Goal: Task Accomplishment & Management: Use online tool/utility

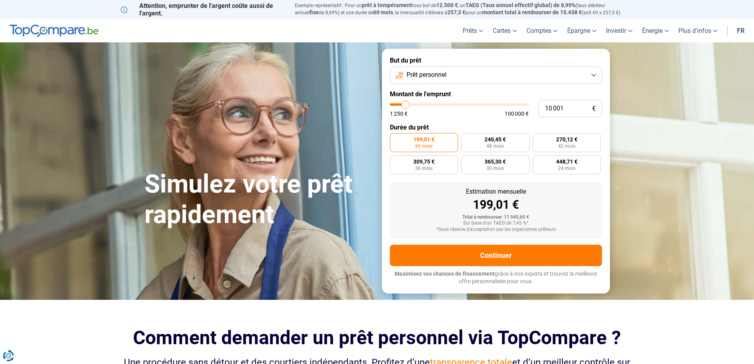
click at [593, 75] on button "Prêt personnel" at bounding box center [496, 74] width 212 height 17
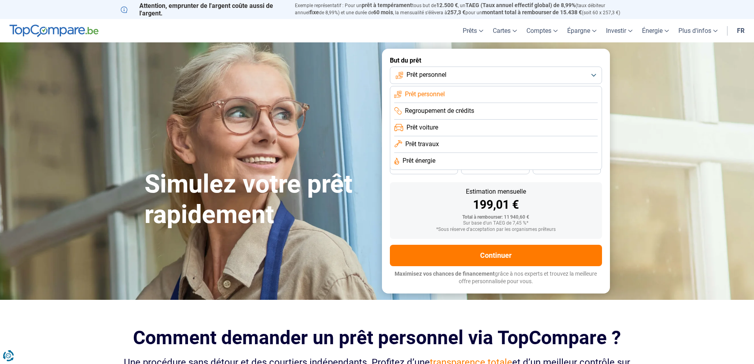
click at [405, 158] on span "Prêt énergie" at bounding box center [418, 160] width 33 height 9
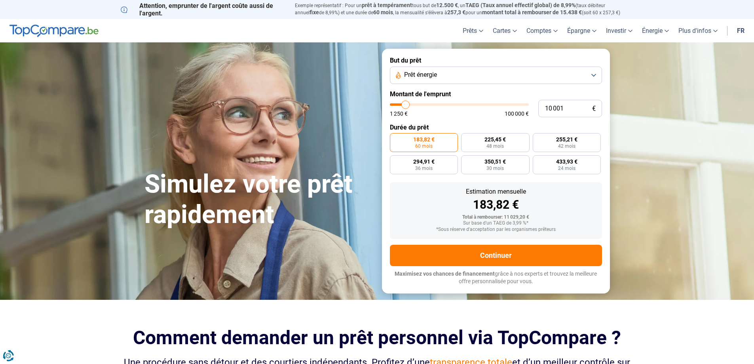
type input "12 000"
type input "12000"
type input "12 500"
type input "12500"
type input "13 000"
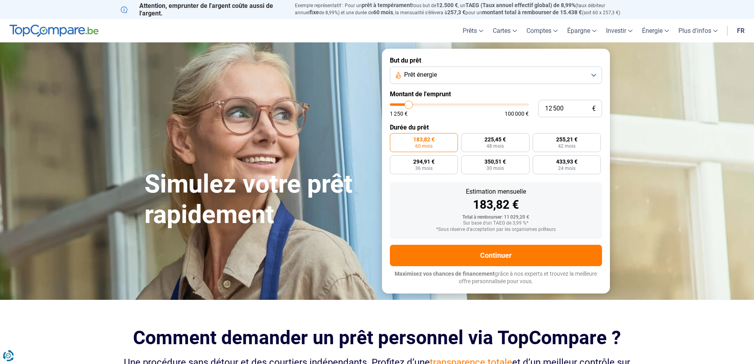
type input "13000"
type input "14 000"
type input "14000"
type input "14 750"
type input "14750"
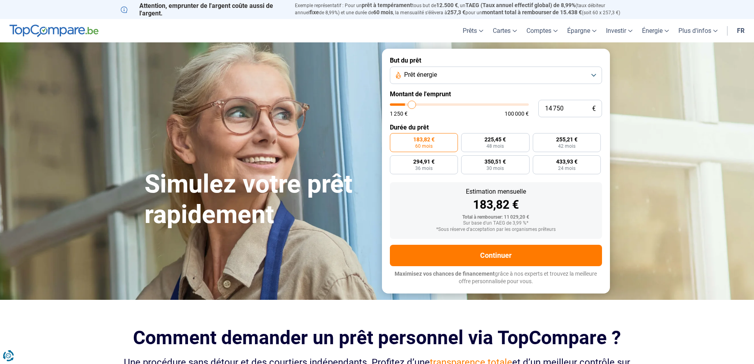
type input "15 500"
type input "15500"
type input "16 250"
type input "16250"
type input "18 000"
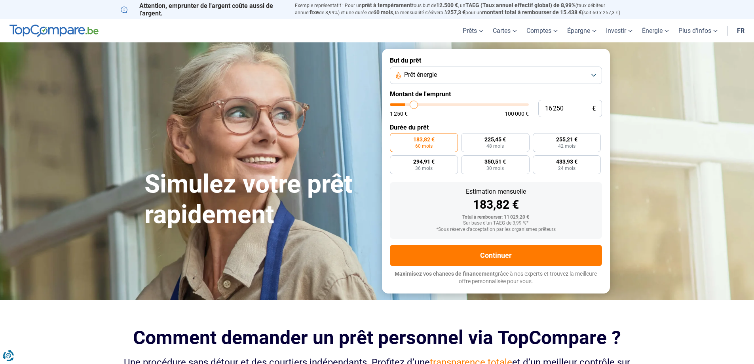
type input "18000"
type input "19 250"
type input "19250"
type input "20 250"
type input "20250"
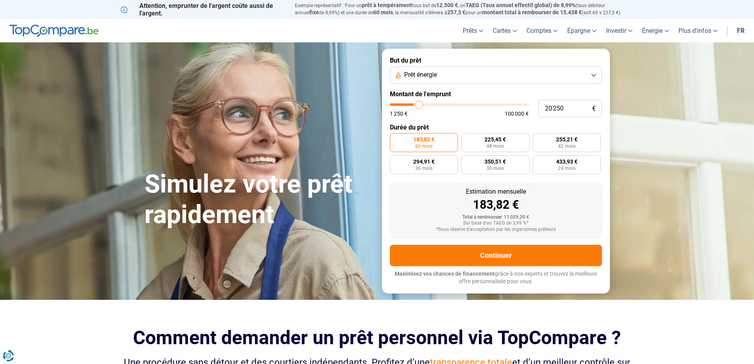
type input "20 500"
type input "20500"
type input "21 250"
type input "21250"
type input "21 500"
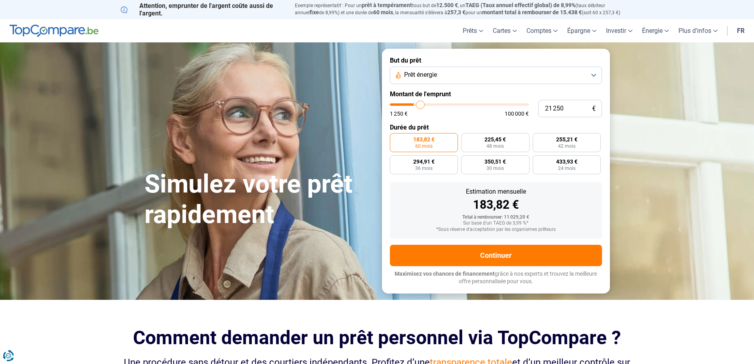
type input "21500"
type input "21 250"
type input "21250"
type input "20 750"
type input "20750"
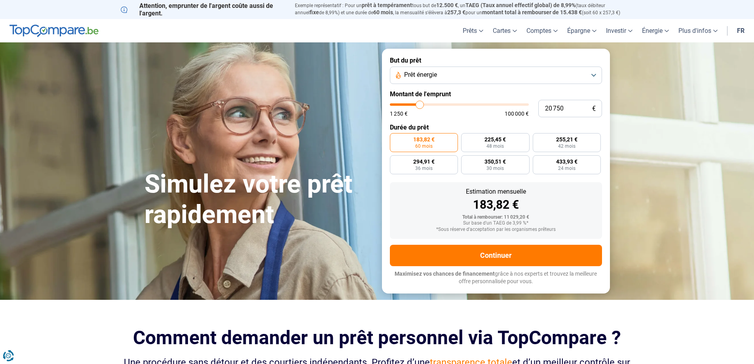
type input "20 500"
type input "20500"
type input "20 250"
type input "20250"
type input "20 000"
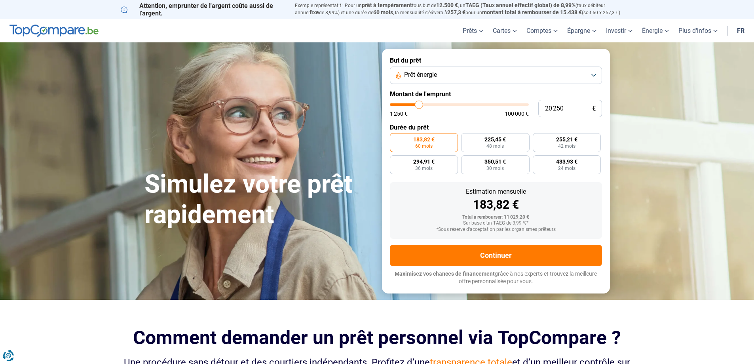
type input "20000"
type input "19 750"
type input "19750"
type input "19 250"
type input "19250"
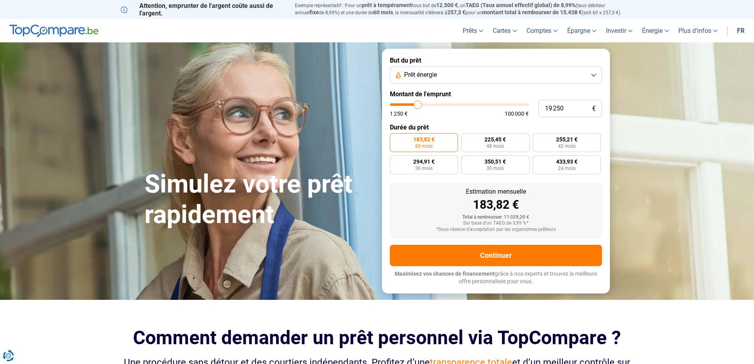
type input "19 000"
type input "19000"
type input "18 750"
type input "18750"
type input "18 500"
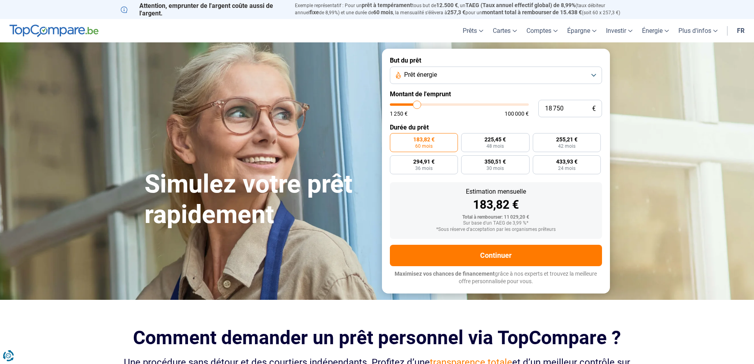
type input "18500"
type input "18 000"
type input "18000"
type input "17 750"
type input "17750"
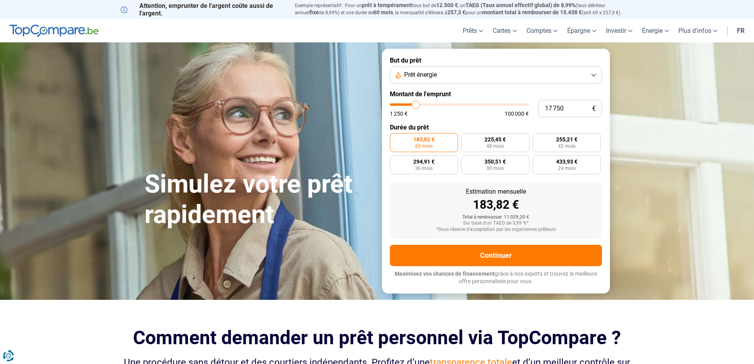
type input "17 500"
type input "17500"
type input "17 250"
type input "17250"
type input "17 000"
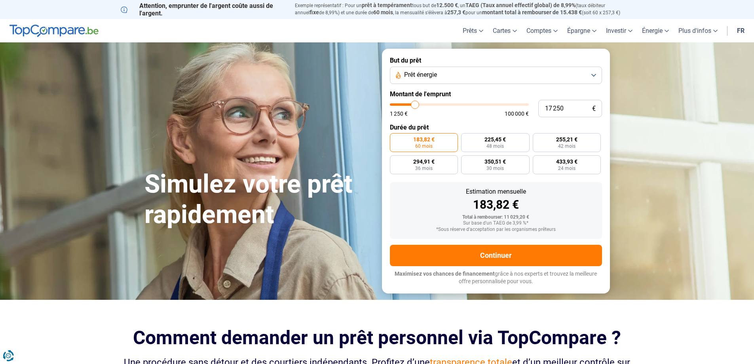
type input "17000"
type input "16 500"
type input "16500"
type input "16 250"
type input "16250"
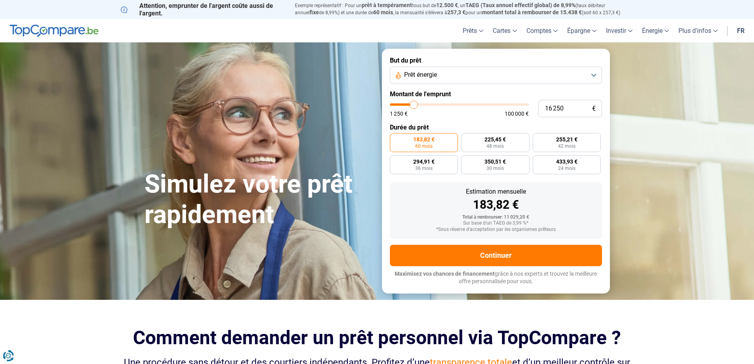
type input "16 000"
type input "16000"
type input "15 500"
type input "15500"
type input "15 000"
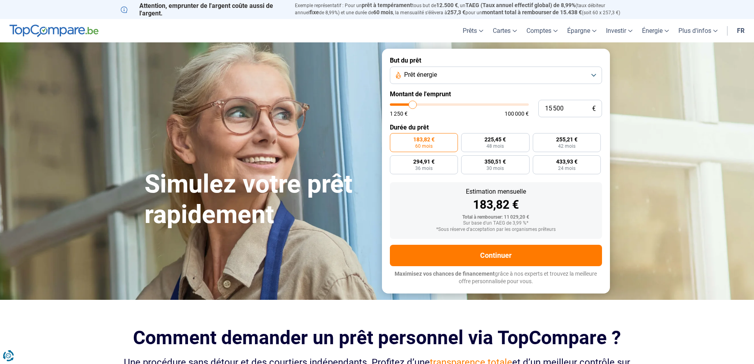
type input "15000"
type input "14 750"
type input "14750"
type input "14 250"
type input "14250"
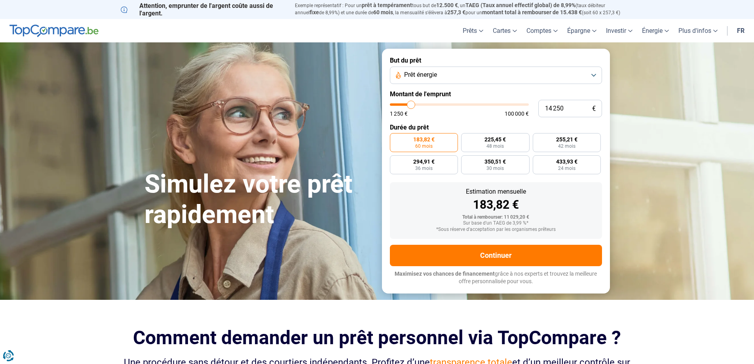
type input "14 000"
type input "14000"
type input "13 500"
type input "13500"
type input "13 250"
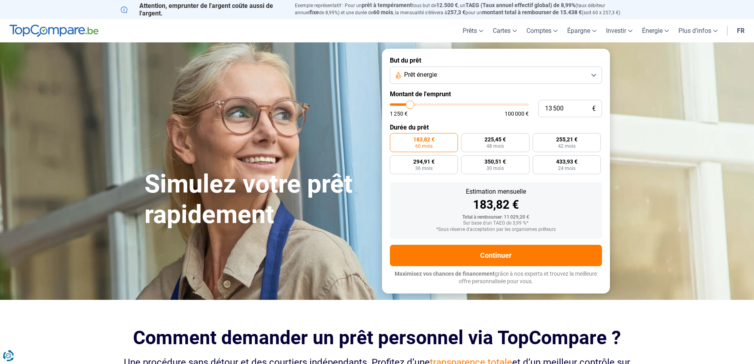
type input "13250"
type input "13 000"
type input "13000"
click at [409, 106] on input "range" at bounding box center [459, 104] width 139 height 2
type input "11 250"
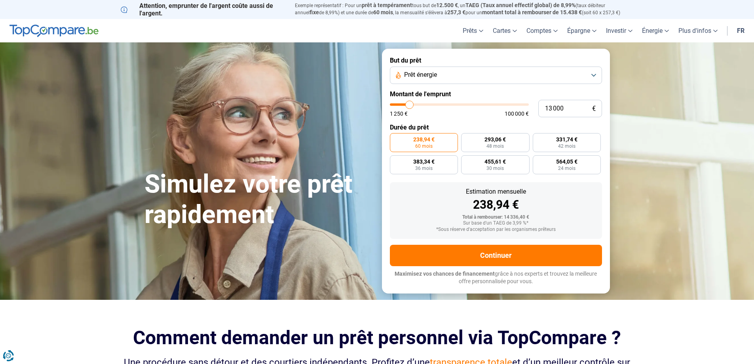
type input "11250"
type input "10 500"
type input "10500"
type input "10 250"
type input "10250"
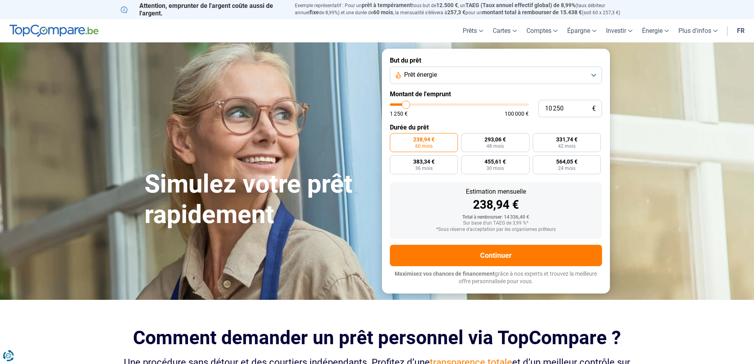
type input "10 000"
type input "10000"
type input "9 750"
type input "9750"
type input "9 500"
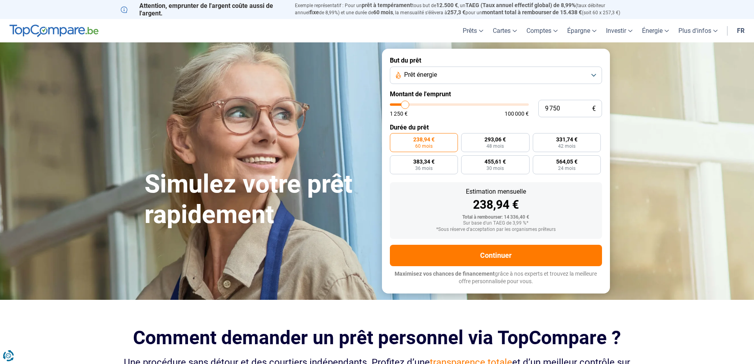
type input "9500"
type input "9 000"
type input "9000"
type input "8 750"
type input "8750"
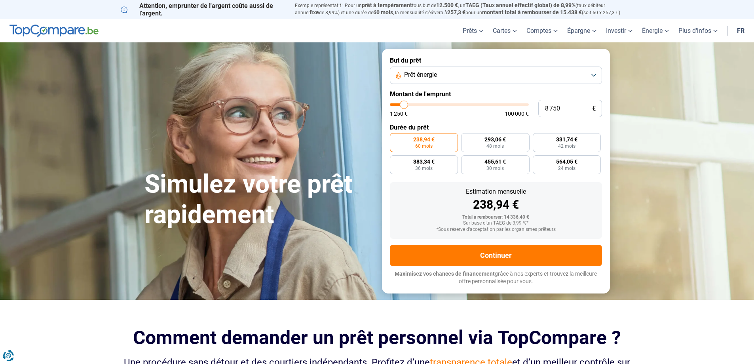
type input "8 500"
type input "8500"
type input "8 250"
type input "8250"
type input "8 000"
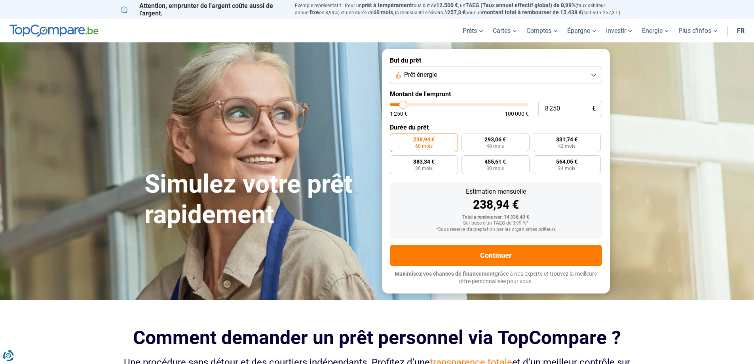
type input "8000"
type input "7 500"
type input "7500"
type input "7 000"
type input "7000"
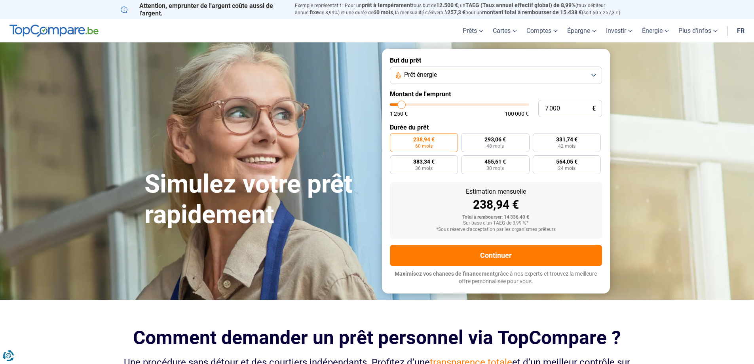
type input "6 750"
type input "6750"
type input "6 500"
type input "6500"
type input "6 000"
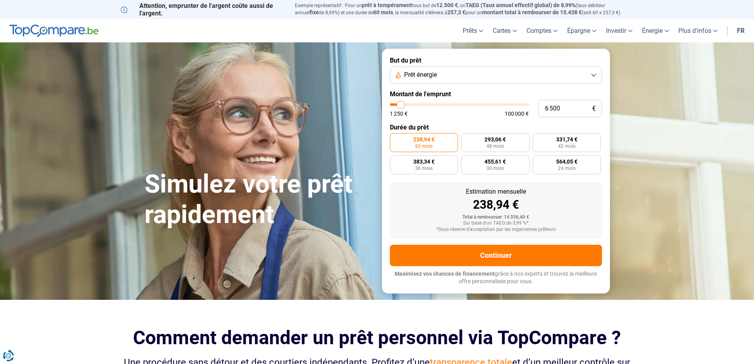
type input "6000"
type input "5 750"
type input "5750"
type input "5 500"
type input "5500"
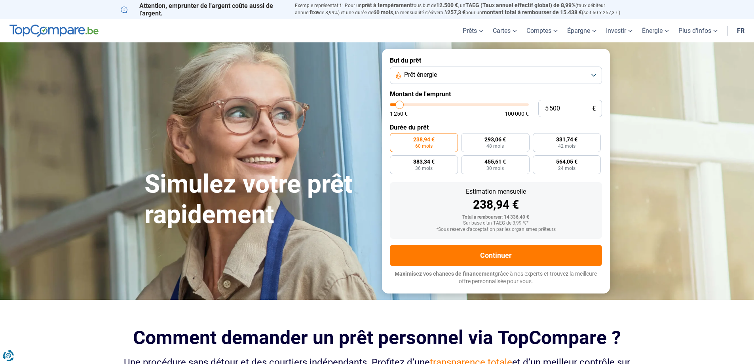
type input "5 250"
type input "5250"
type input "5 000"
type input "5000"
type input "5 250"
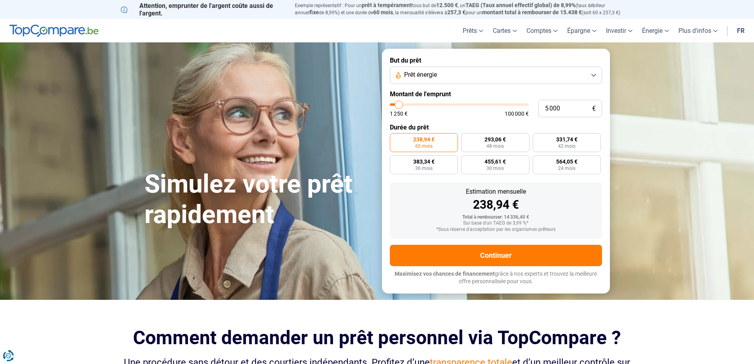
type input "5250"
type input "5 500"
type input "5500"
type input "5 750"
type input "5750"
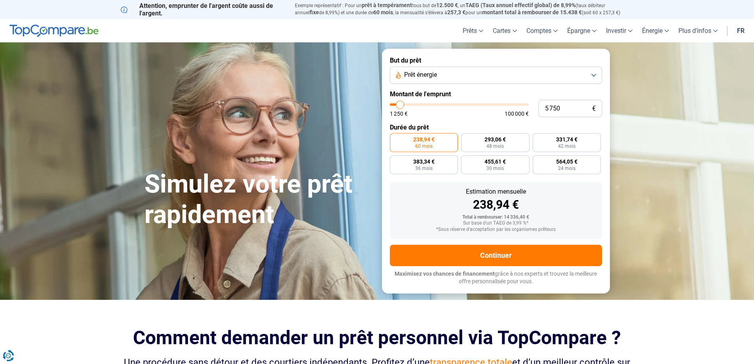
type input "6 000"
type input "6000"
type input "6 500"
type input "6500"
type input "6 750"
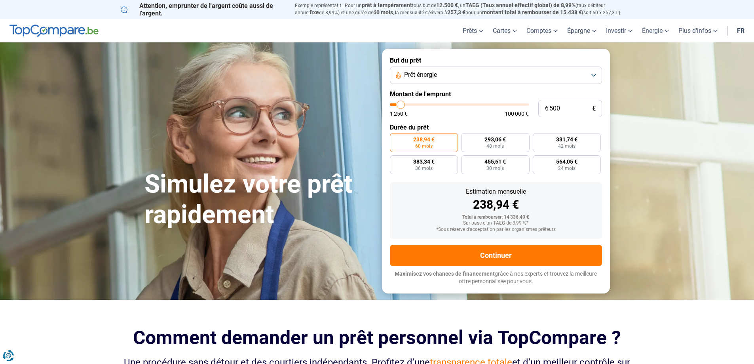
type input "6750"
type input "7 000"
type input "7000"
type input "7 250"
type input "7250"
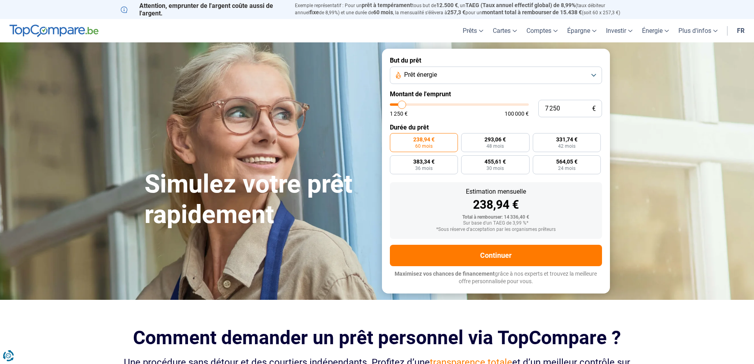
type input "7 000"
type input "7000"
type input "6 750"
type input "6750"
type input "6 500"
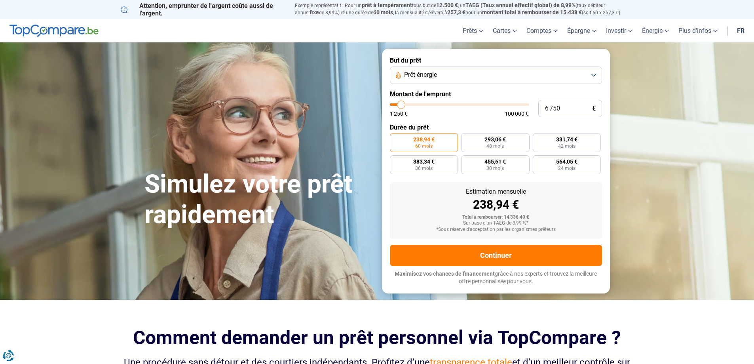
type input "6500"
type input "6 750"
type input "6750"
type input "7 000"
type input "7000"
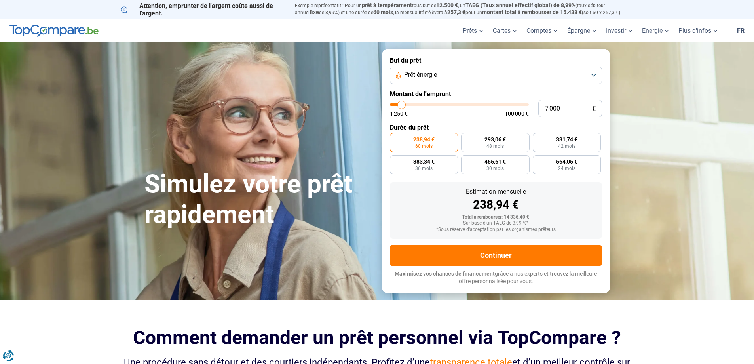
type input "7 250"
type input "7250"
type input "7 500"
drag, startPoint x: 407, startPoint y: 102, endPoint x: 402, endPoint y: 104, distance: 5.4
type input "7500"
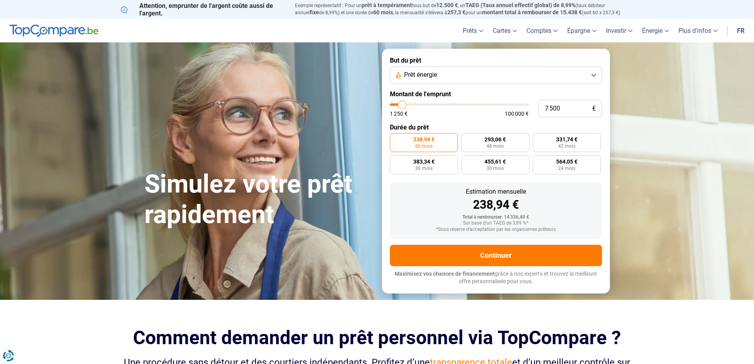
click at [402, 104] on input "range" at bounding box center [459, 104] width 139 height 2
radio input "true"
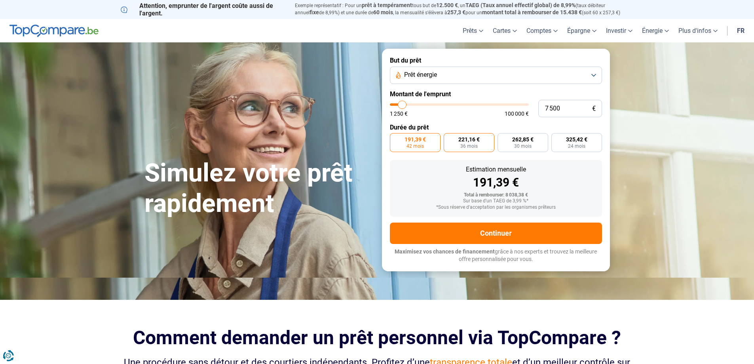
click at [461, 145] on span "36 mois" at bounding box center [468, 146] width 17 height 5
click at [449, 138] on input "221,16 € 36 mois" at bounding box center [445, 135] width 5 height 5
radio input "true"
type input "7 000"
type input "7000"
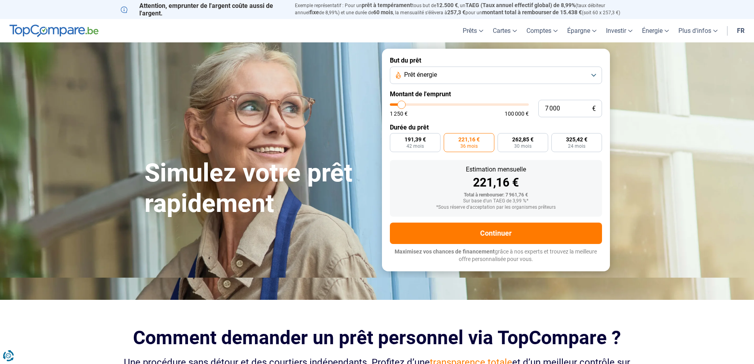
type input "6 500"
type input "6500"
type input "6 000"
type input "6000"
type input "5 750"
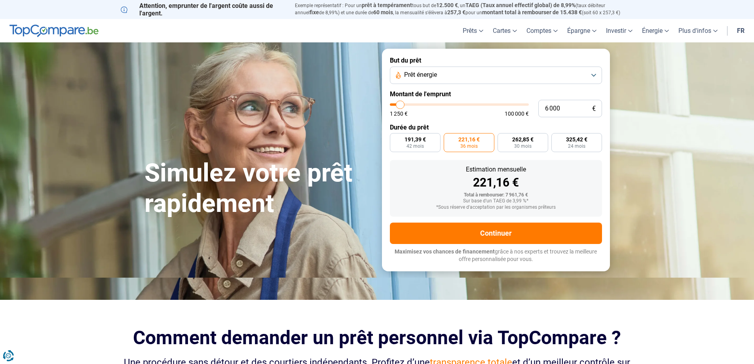
type input "5750"
type input "5 250"
type input "5250"
type input "5 000"
type input "5000"
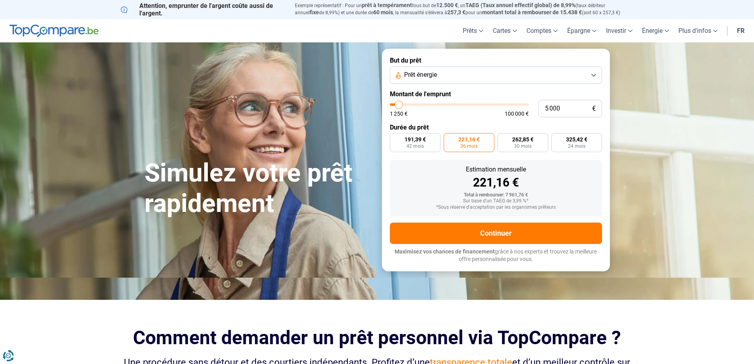
type input "4 500"
type input "4500"
type input "5 000"
type input "5000"
type input "5 250"
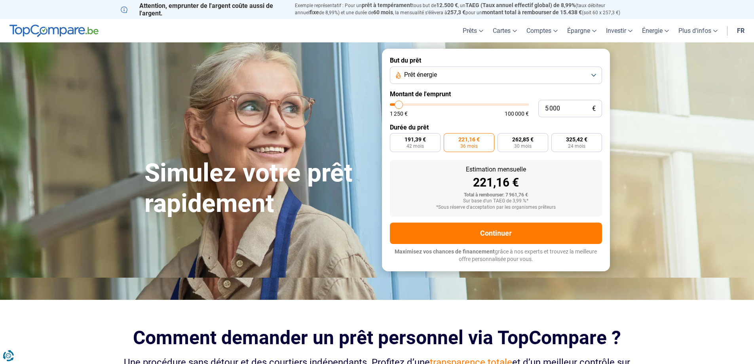
type input "5250"
type input "5 500"
type input "5500"
type input "5 750"
type input "5750"
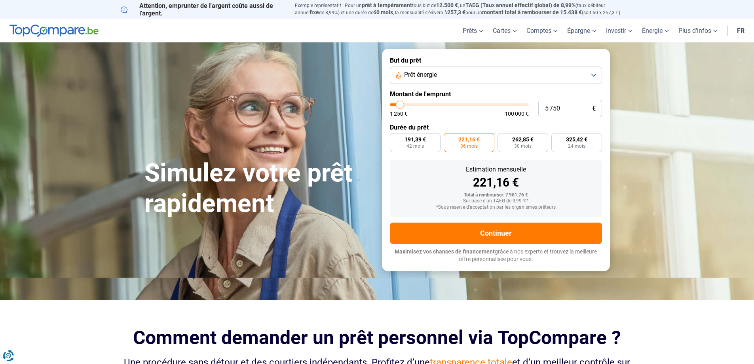
type input "6 000"
type input "6000"
click at [400, 103] on input "range" at bounding box center [459, 104] width 139 height 2
radio input "true"
click at [454, 146] on label "176,93 € 36 mois" at bounding box center [468, 142] width 51 height 19
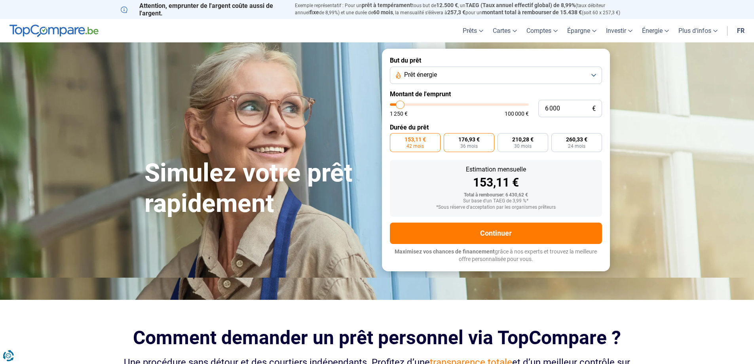
click at [449, 138] on input "176,93 € 36 mois" at bounding box center [445, 135] width 5 height 5
radio input "true"
click at [593, 71] on button "Prêt énergie" at bounding box center [496, 74] width 212 height 17
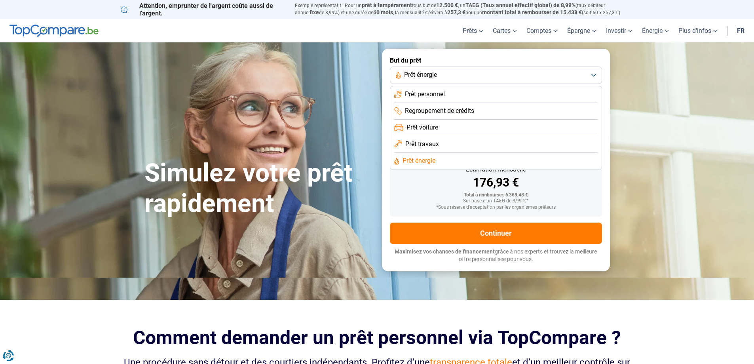
click at [420, 126] on span "Prêt voiture" at bounding box center [422, 127] width 32 height 9
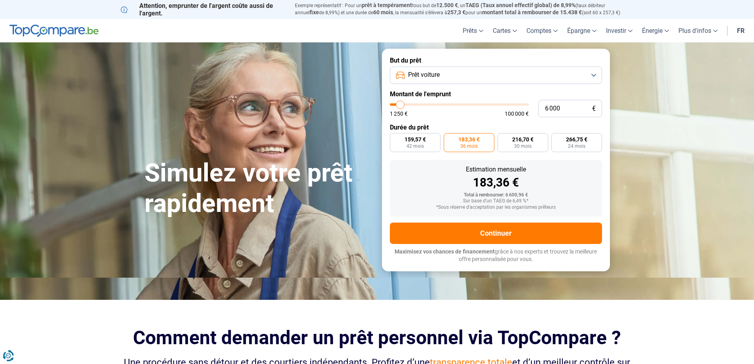
type input "6 750"
type input "6750"
type input "7 000"
type input "7000"
type input "8 250"
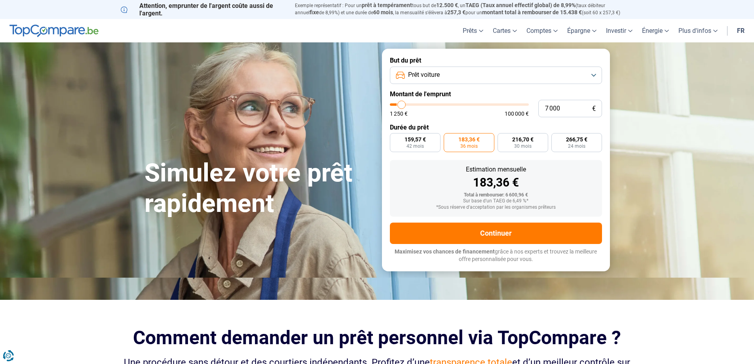
type input "8250"
type input "8 500"
type input "8500"
type input "10 250"
type input "10250"
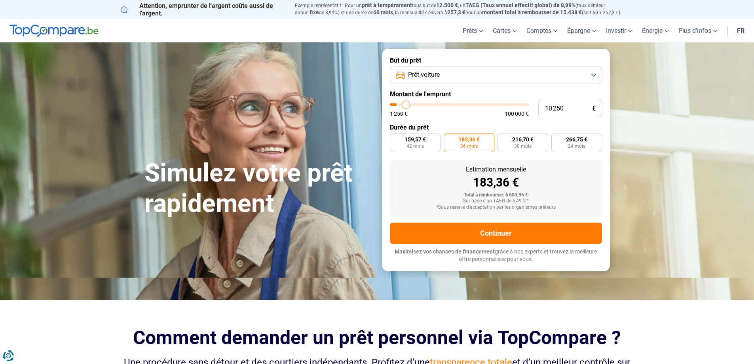
type input "12 750"
type input "12750"
type input "14 750"
type input "14750"
type input "15 500"
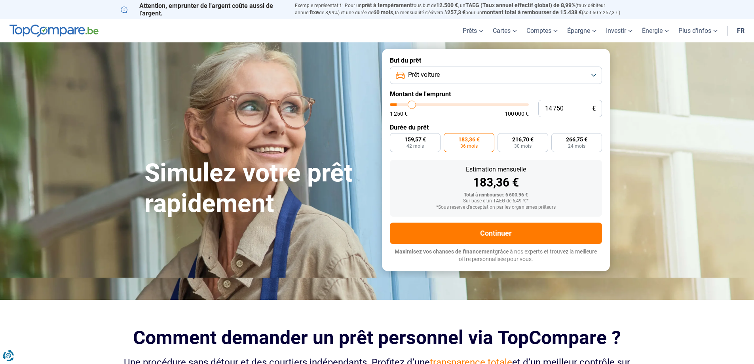
type input "15500"
type input "16 000"
type input "16000"
type input "16 250"
type input "16250"
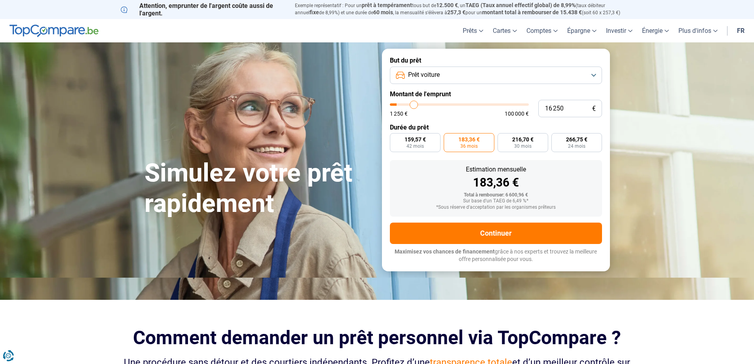
type input "16 500"
type input "16500"
type input "17 000"
type input "17000"
drag, startPoint x: 401, startPoint y: 105, endPoint x: 423, endPoint y: 103, distance: 22.6
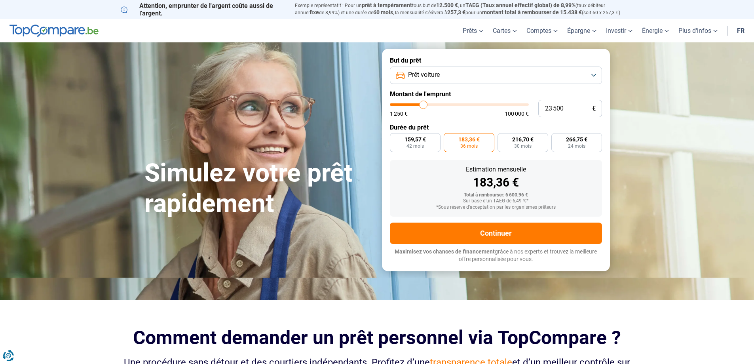
click at [423, 103] on input "range" at bounding box center [459, 104] width 139 height 2
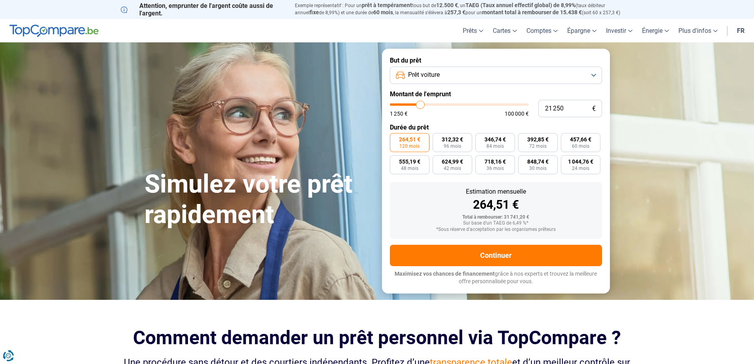
click at [420, 105] on input "range" at bounding box center [459, 104] width 139 height 2
click at [419, 105] on input "range" at bounding box center [459, 104] width 139 height 2
click at [417, 105] on input "range" at bounding box center [459, 104] width 139 height 2
click at [419, 105] on input "range" at bounding box center [459, 104] width 139 height 2
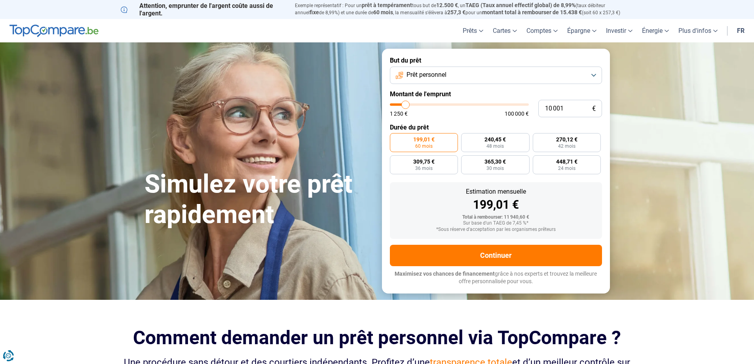
click at [595, 73] on button "Prêt personnel" at bounding box center [496, 74] width 212 height 17
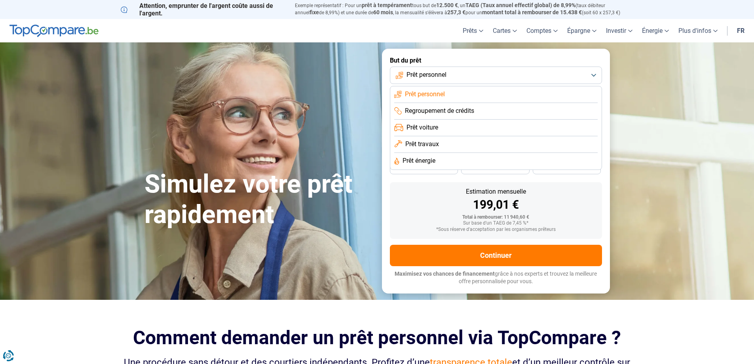
click at [422, 157] on span "Prêt énergie" at bounding box center [418, 160] width 33 height 9
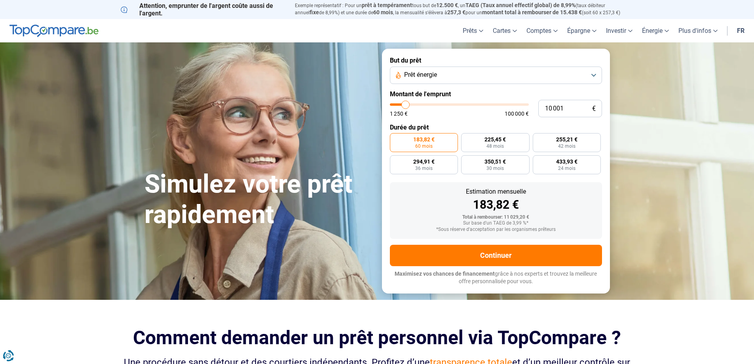
type input "8 000"
type input "8000"
type input "7 500"
type input "7500"
type input "6 000"
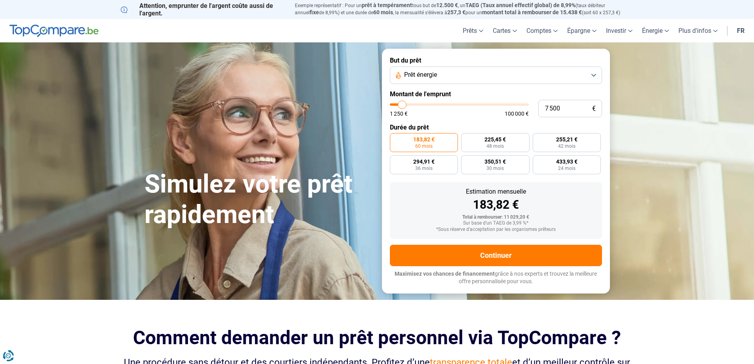
type input "6000"
type input "5 250"
type input "5250"
type input "4 500"
type input "4500"
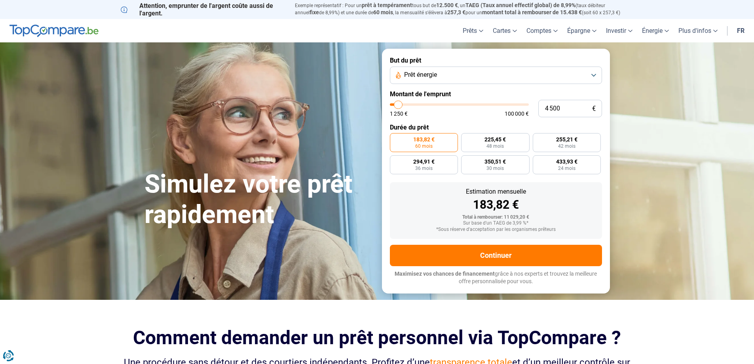
type input "4 250"
type input "4250"
type input "4 000"
type input "4000"
type input "3 750"
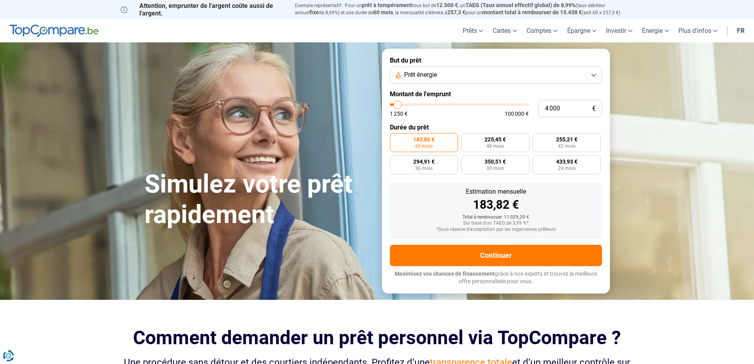
type input "3750"
type input "3 500"
type input "3500"
type input "3 000"
type input "3000"
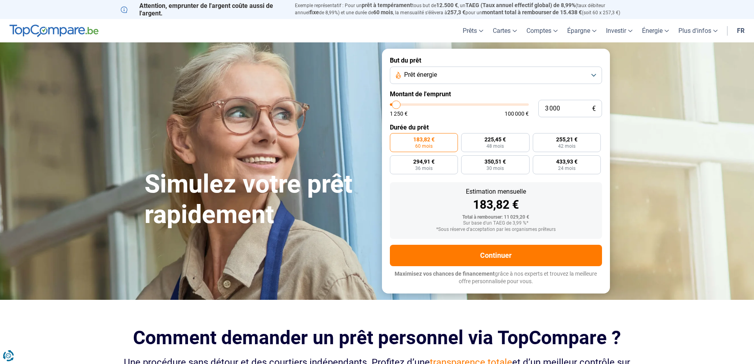
type input "3 500"
type input "3500"
type input "3 750"
type input "3750"
type input "4 000"
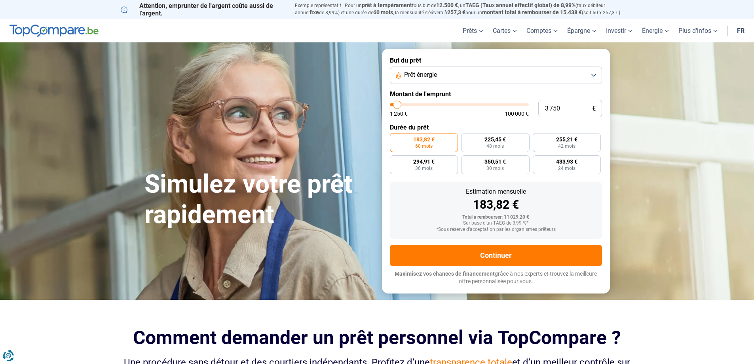
type input "4000"
type input "4 250"
type input "4250"
type input "4 500"
type input "4500"
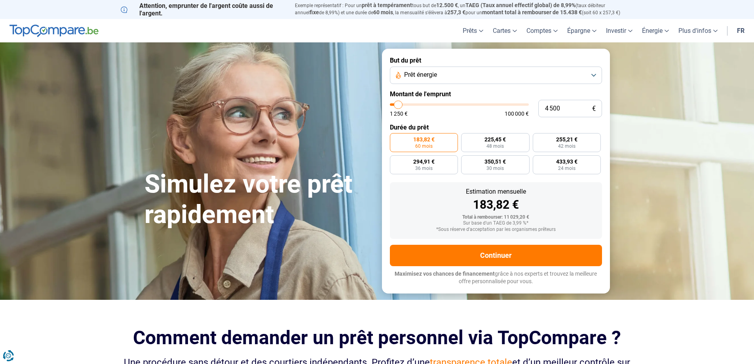
type input "5 000"
type input "5000"
type input "5 250"
drag, startPoint x: 403, startPoint y: 103, endPoint x: 399, endPoint y: 104, distance: 4.1
type input "5250"
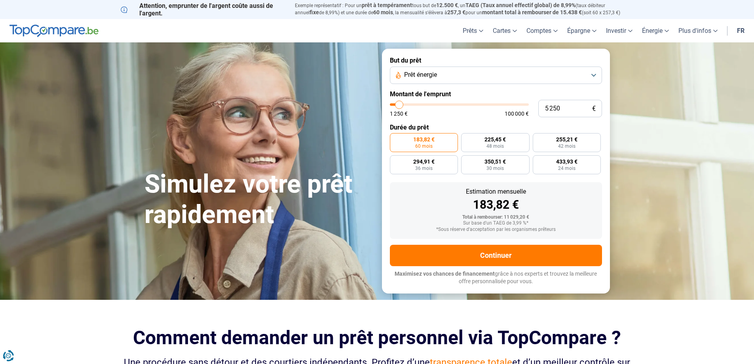
click at [399, 104] on input "range" at bounding box center [459, 104] width 139 height 2
radio input "true"
